Goal: Navigation & Orientation: Find specific page/section

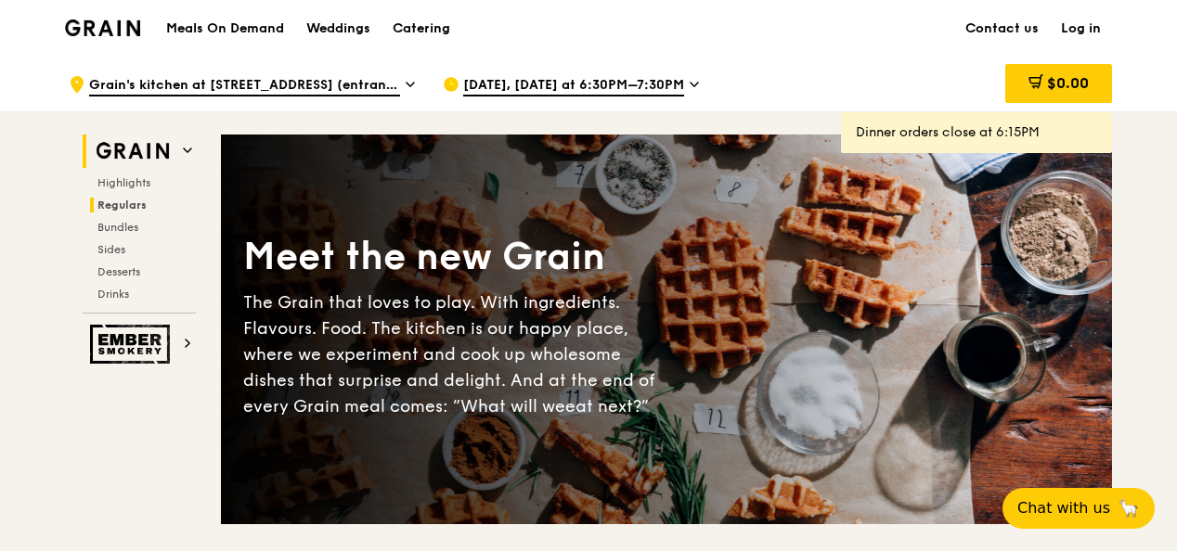
click at [128, 198] on h2 "Regulars" at bounding box center [143, 205] width 106 height 15
click at [77, 40] on div "Grain logo" at bounding box center [102, 27] width 75 height 56
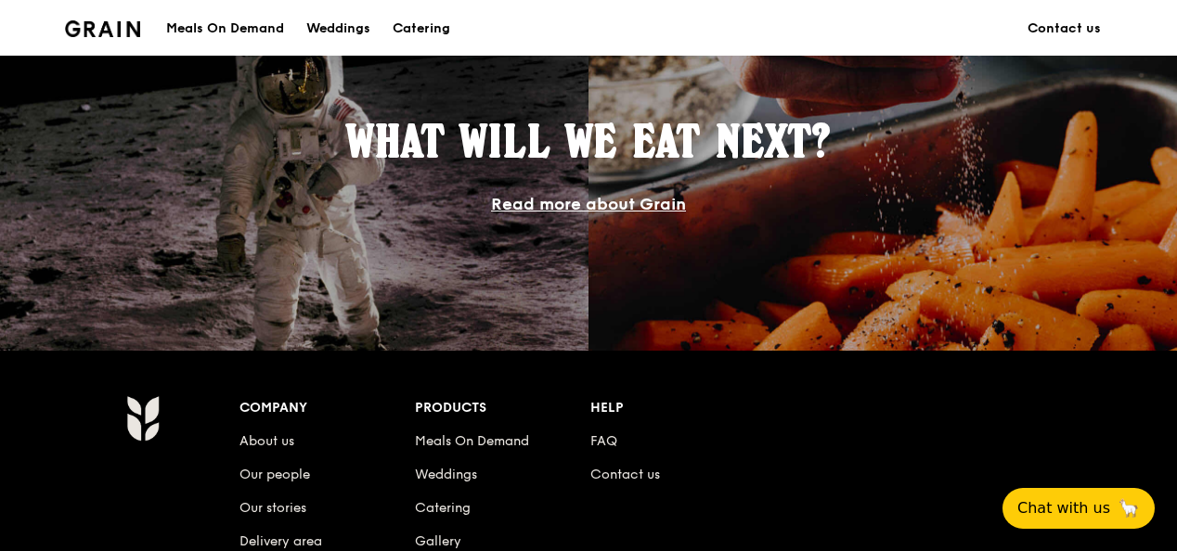
scroll to position [1207, 0]
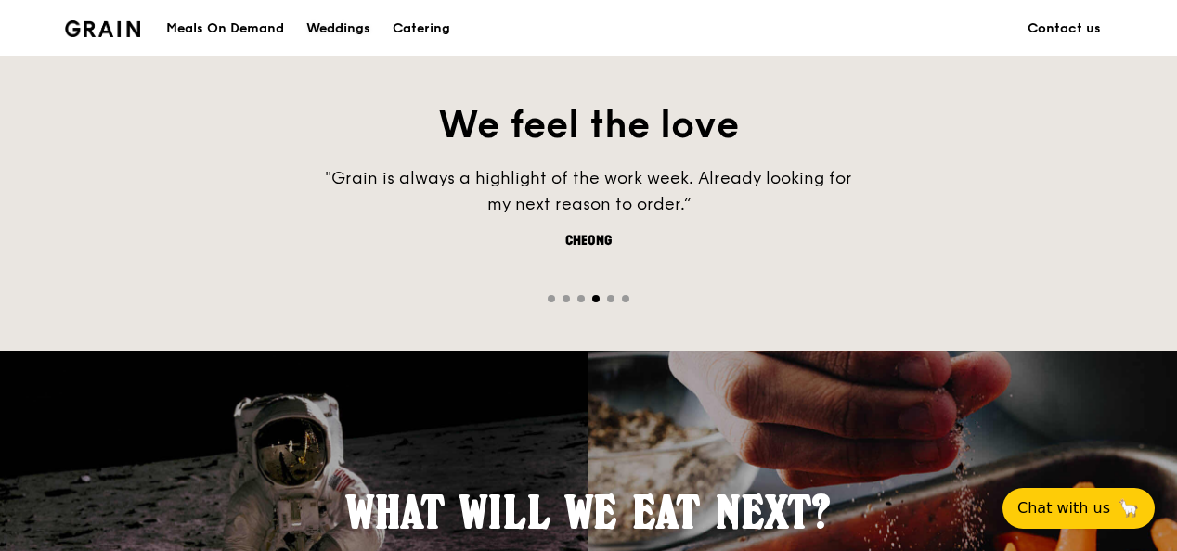
click at [320, 36] on div "Weddings" at bounding box center [338, 29] width 64 height 56
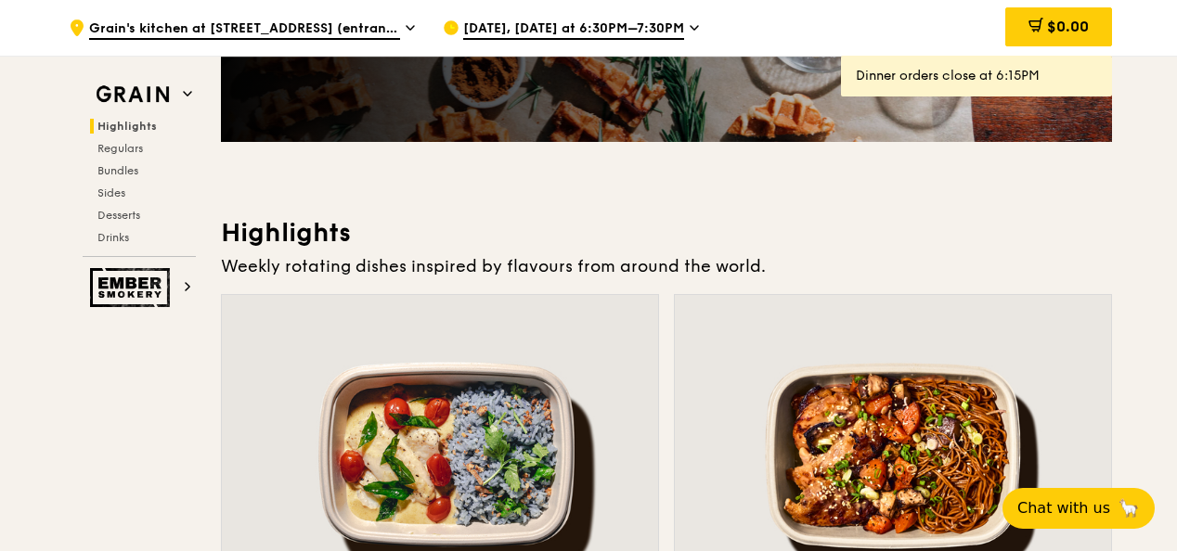
scroll to position [378, 0]
